Goal: Check status

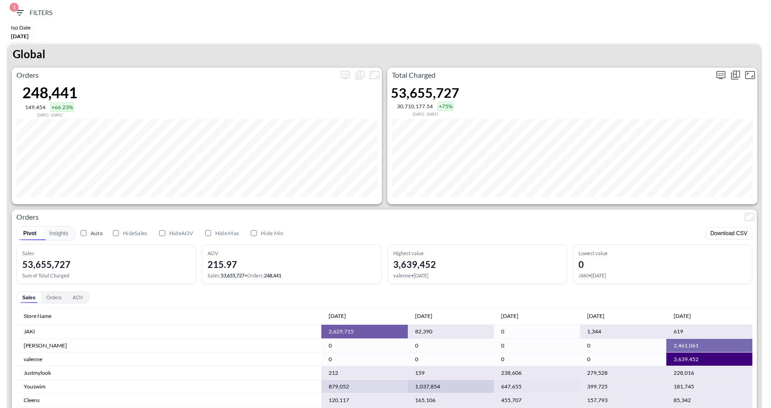
click at [715, 76] on icon "more" at bounding box center [720, 75] width 11 height 11
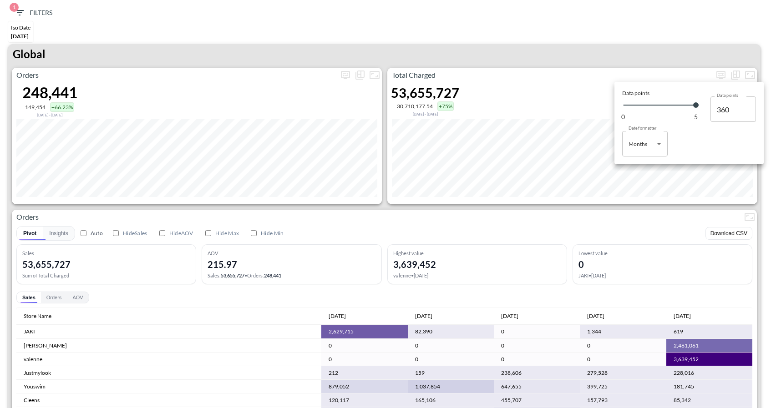
click at [666, 143] on body "BI.P.EYE, Interactive Analytics Dashboards 1 Filters Iso Date [DATE] Global Ord…" at bounding box center [385, 204] width 771 height 408
click at [642, 160] on li "Days" at bounding box center [645, 167] width 46 height 14
type input "Days"
type input "151"
click at [638, 50] on div at bounding box center [385, 204] width 771 height 408
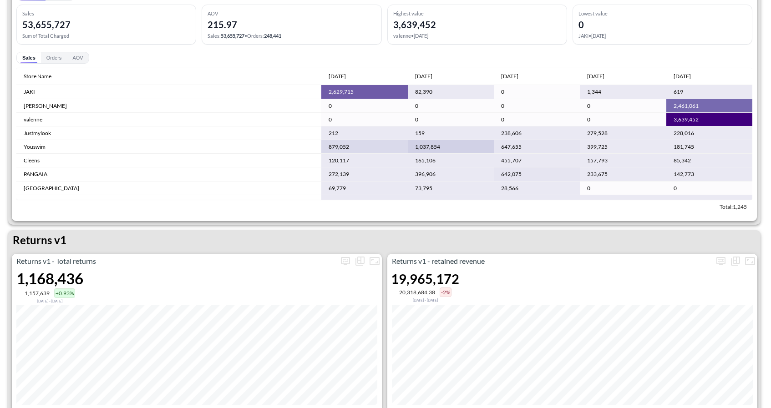
scroll to position [221, 0]
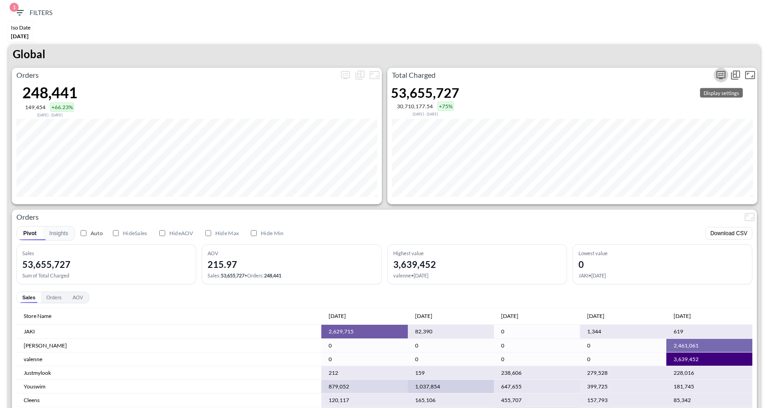
click at [718, 68] on button "more" at bounding box center [720, 75] width 15 height 15
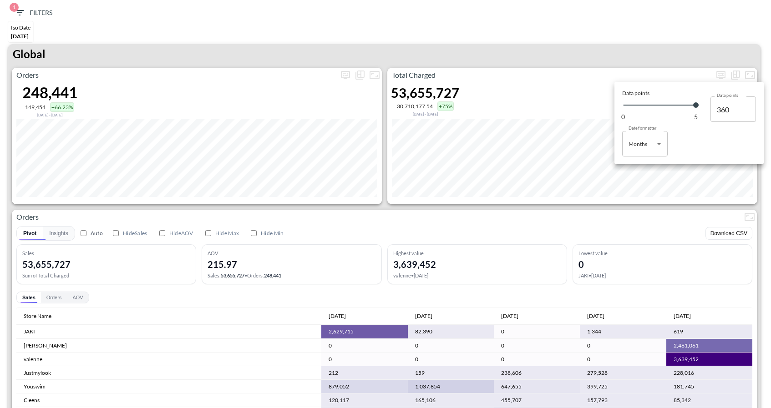
click at [649, 158] on div "Data points 0 5 Data points 360 Data points Date formatter Months Months Date f…" at bounding box center [689, 123] width 145 height 78
click at [648, 150] on body "BI.P.EYE, Interactive Analytics Dashboards 1 Filters Iso Date May 01, 2025 Glob…" at bounding box center [385, 204] width 771 height 408
click at [639, 166] on div "Days" at bounding box center [635, 167] width 12 height 8
type input "Days"
type input "151"
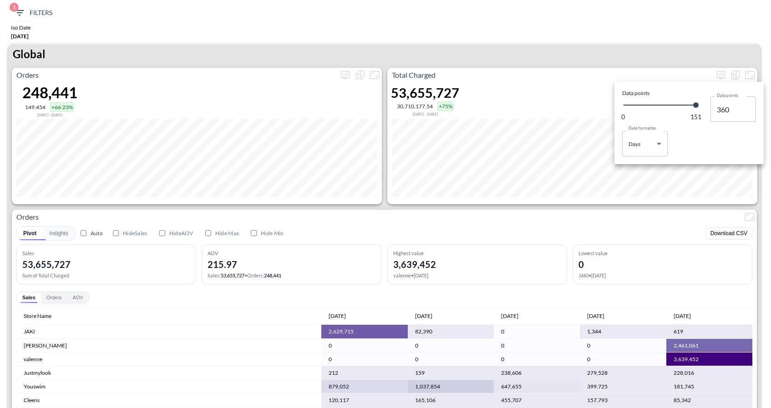
click at [489, 55] on div at bounding box center [385, 204] width 771 height 408
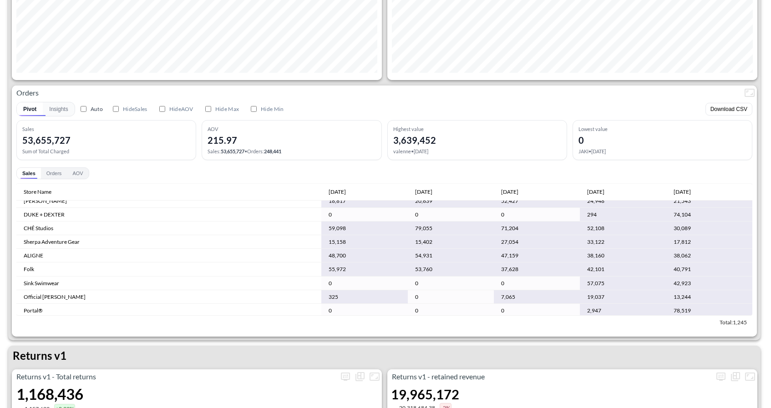
scroll to position [771, 0]
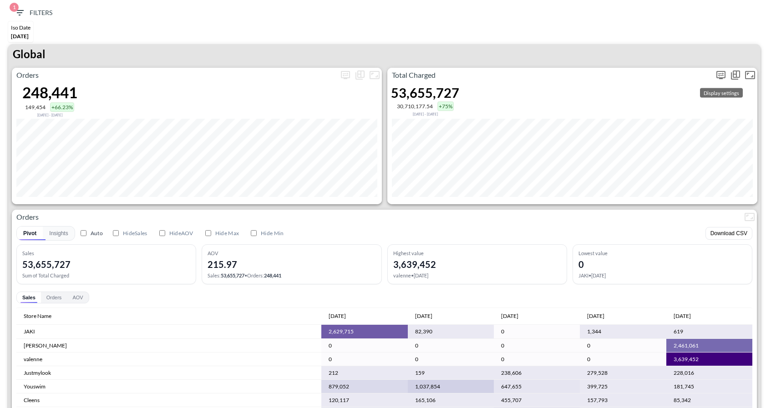
click at [723, 71] on icon "more" at bounding box center [720, 75] width 11 height 11
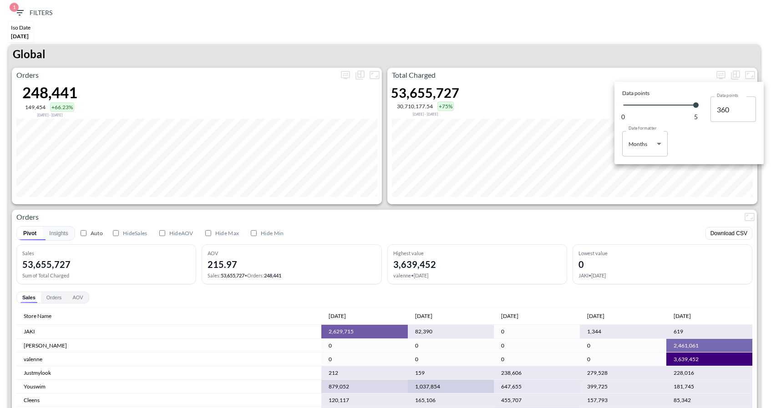
click at [652, 150] on body "BI.P.EYE, Interactive Analytics Dashboards 1 Filters Iso Date May 01, 2025 Glob…" at bounding box center [385, 204] width 771 height 408
click at [636, 172] on li "Days" at bounding box center [645, 167] width 46 height 14
type input "Days"
type input "151"
click at [644, 43] on div at bounding box center [385, 204] width 771 height 408
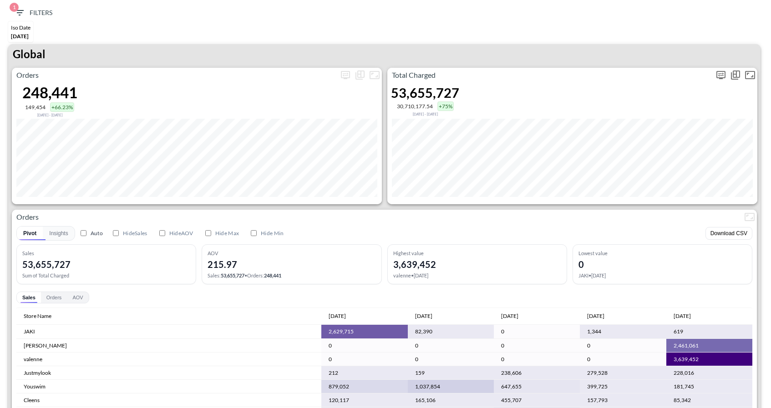
click at [723, 76] on icon "more" at bounding box center [720, 75] width 11 height 11
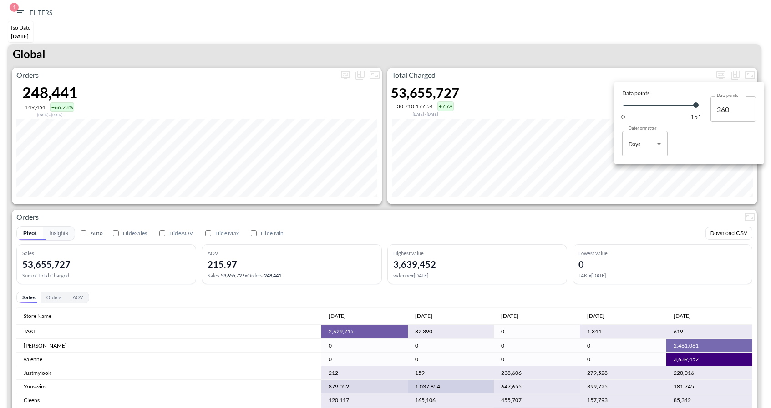
click at [653, 147] on body "BI.P.EYE, Interactive Analytics Dashboards 1 Filters Iso Date May 01, 2025 Glob…" at bounding box center [385, 204] width 771 height 408
click at [643, 183] on div "Months" at bounding box center [638, 181] width 19 height 8
type input "Months"
click at [650, 45] on div at bounding box center [385, 204] width 771 height 408
